Goal: Check status: Check status

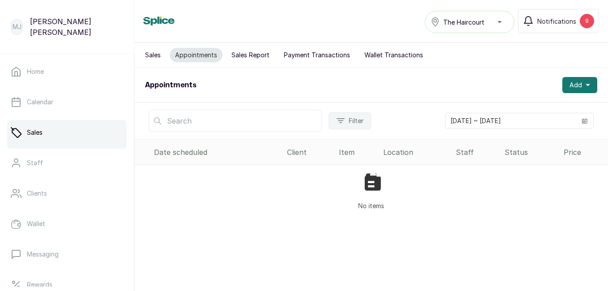
click at [582, 122] on icon "calendar" at bounding box center [585, 121] width 6 height 6
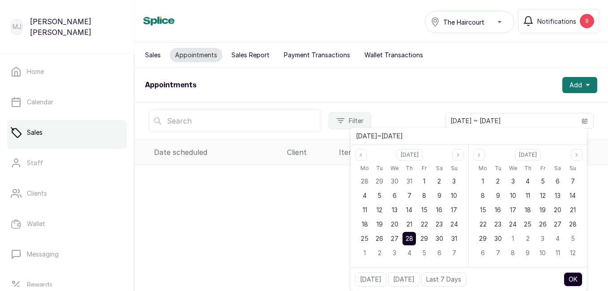
click at [395, 237] on span "27" at bounding box center [395, 239] width 8 height 8
click at [396, 278] on button "[DATE]" at bounding box center [403, 279] width 31 height 14
type input "[DATE] ~ [DATE]"
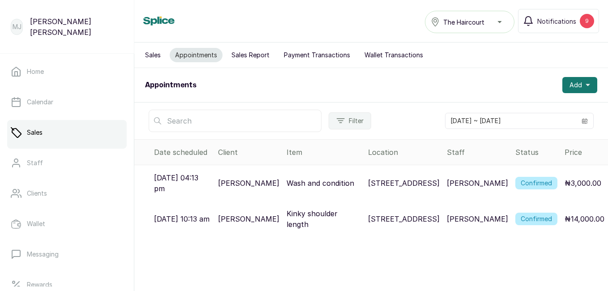
click at [582, 120] on icon "calendar" at bounding box center [584, 121] width 5 height 3
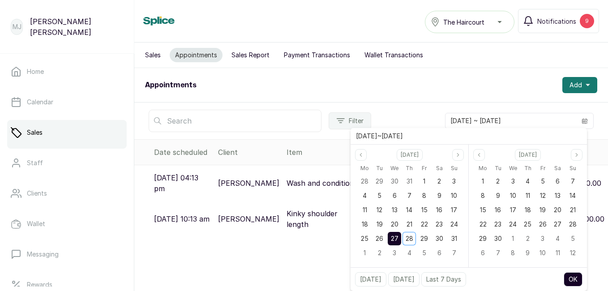
click at [408, 240] on span "28" at bounding box center [410, 239] width 8 height 8
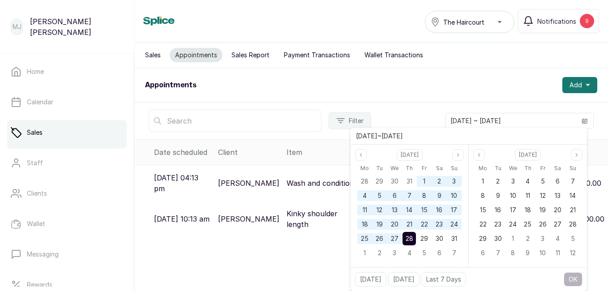
click at [298, 268] on div "Sales Appointments Sales Report Payment Transactions Wallet Transactions Appoin…" at bounding box center [371, 161] width 474 height 237
